Goal: Information Seeking & Learning: Check status

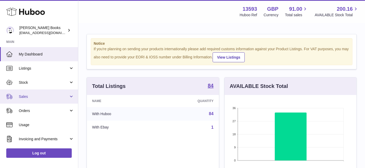
click at [24, 99] on link "Sales" at bounding box center [39, 96] width 78 height 14
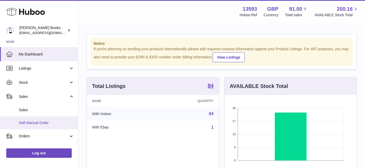
click at [35, 122] on span "Add Manual Order" at bounding box center [46, 122] width 55 height 5
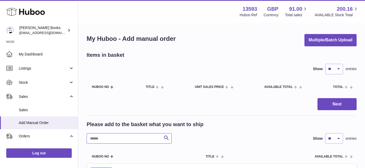
click at [109, 136] on input "text" at bounding box center [129, 138] width 85 height 10
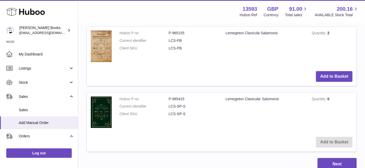
scroll to position [168, 0]
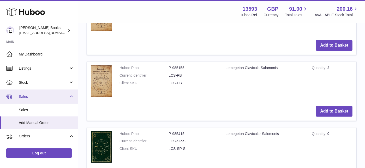
type input "****"
click at [29, 98] on span "Sales" at bounding box center [44, 96] width 50 height 5
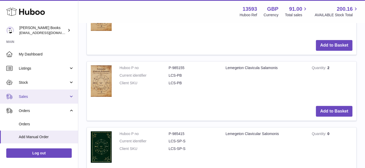
click at [40, 95] on span "Sales" at bounding box center [44, 96] width 50 height 5
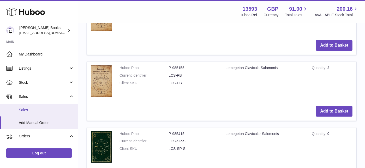
click at [32, 107] on link "Sales" at bounding box center [39, 109] width 78 height 13
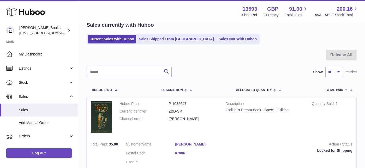
scroll to position [25, 0]
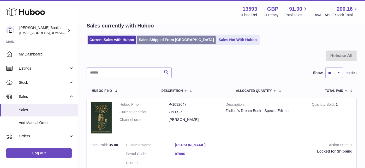
click at [162, 40] on link "Sales Shipped From [GEOGRAPHIC_DATA]" at bounding box center [176, 39] width 79 height 9
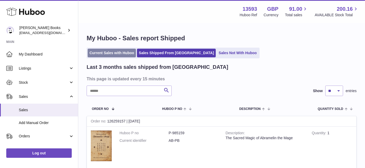
click at [108, 54] on link "Current Sales with Huboo" at bounding box center [112, 53] width 48 height 9
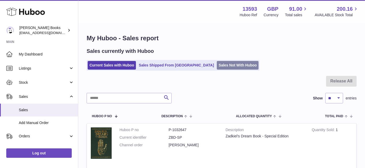
click at [217, 66] on link "Sales Not With Huboo" at bounding box center [238, 65] width 42 height 9
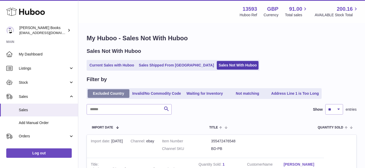
click at [114, 94] on link "Excluded Country" at bounding box center [109, 93] width 42 height 9
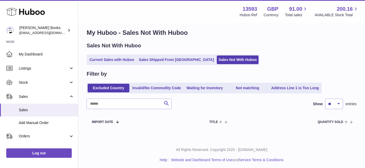
scroll to position [8, 0]
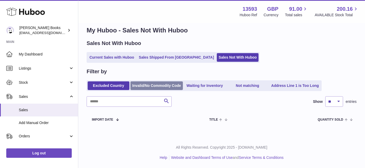
click at [146, 87] on link "Invalid/No Commodity Code" at bounding box center [156, 85] width 52 height 9
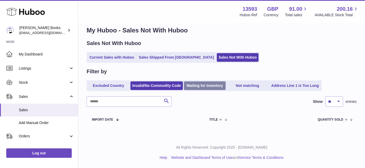
click at [204, 85] on link "Waiting for Inventory" at bounding box center [205, 85] width 42 height 9
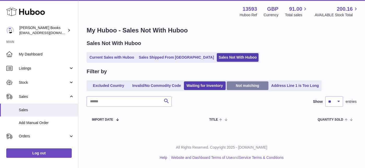
click at [245, 86] on link "Not matching" at bounding box center [248, 85] width 42 height 9
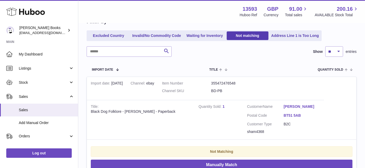
scroll to position [60, 0]
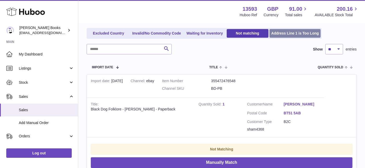
click at [292, 31] on link "Address Line 1 is Too Long" at bounding box center [295, 33] width 51 height 9
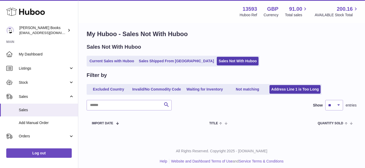
scroll to position [8, 0]
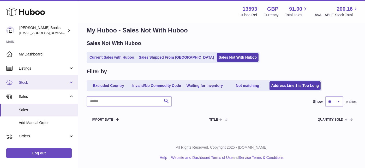
click at [67, 81] on span "Stock" at bounding box center [44, 82] width 50 height 5
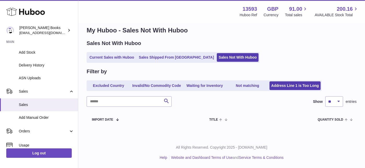
scroll to position [78, 0]
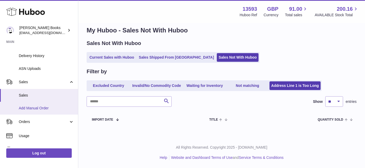
click at [39, 108] on span "Add Manual Order" at bounding box center [46, 107] width 55 height 5
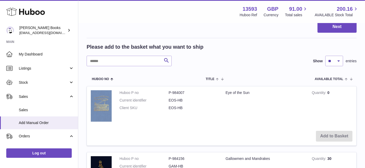
scroll to position [78, 0]
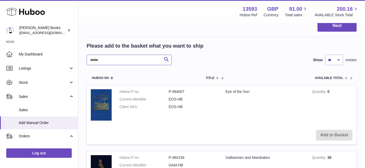
click at [103, 61] on input "text" at bounding box center [129, 60] width 85 height 10
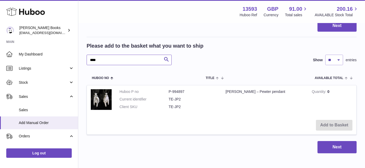
type input "****"
